Goal: Information Seeking & Learning: Learn about a topic

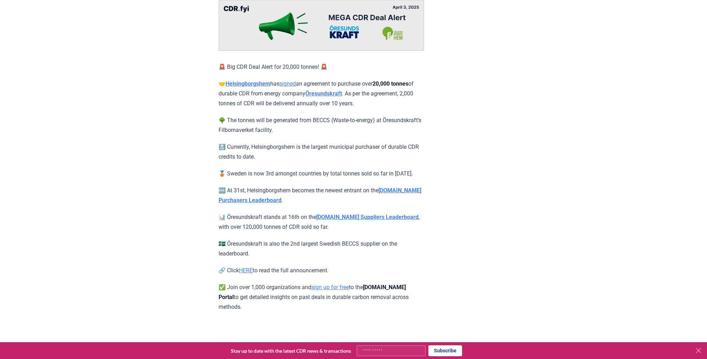
scroll to position [85, 0]
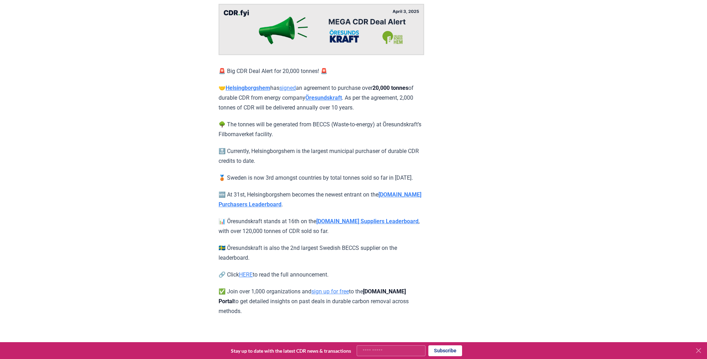
click at [277, 151] on p "🔝 Currently, Helsingborgshem is the largest municipal purchaser of durable CDR …" at bounding box center [322, 157] width 206 height 20
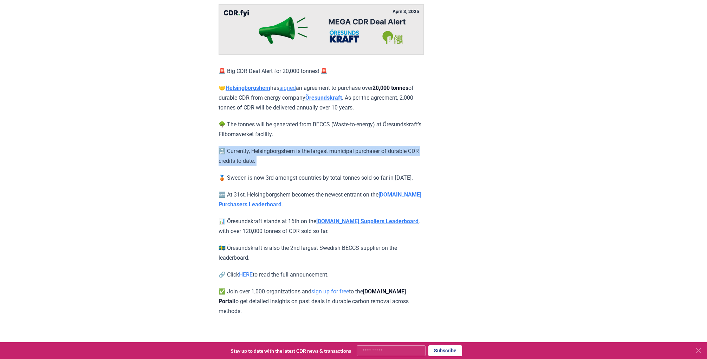
click at [277, 151] on p "🔝 Currently, Helsingborgshem is the largest municipal purchaser of durable CDR …" at bounding box center [322, 157] width 206 height 20
click at [114, 169] on div "April 03, 2025 🚨 Big CDR Deal Alert! 🚨 Öresundskraft<>Helsingborgshem 🚨 Big CDR…" at bounding box center [354, 129] width 492 height 376
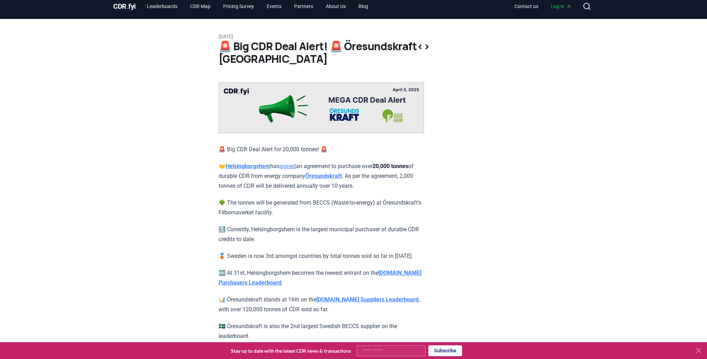
scroll to position [0, 0]
